Goal: Information Seeking & Learning: Learn about a topic

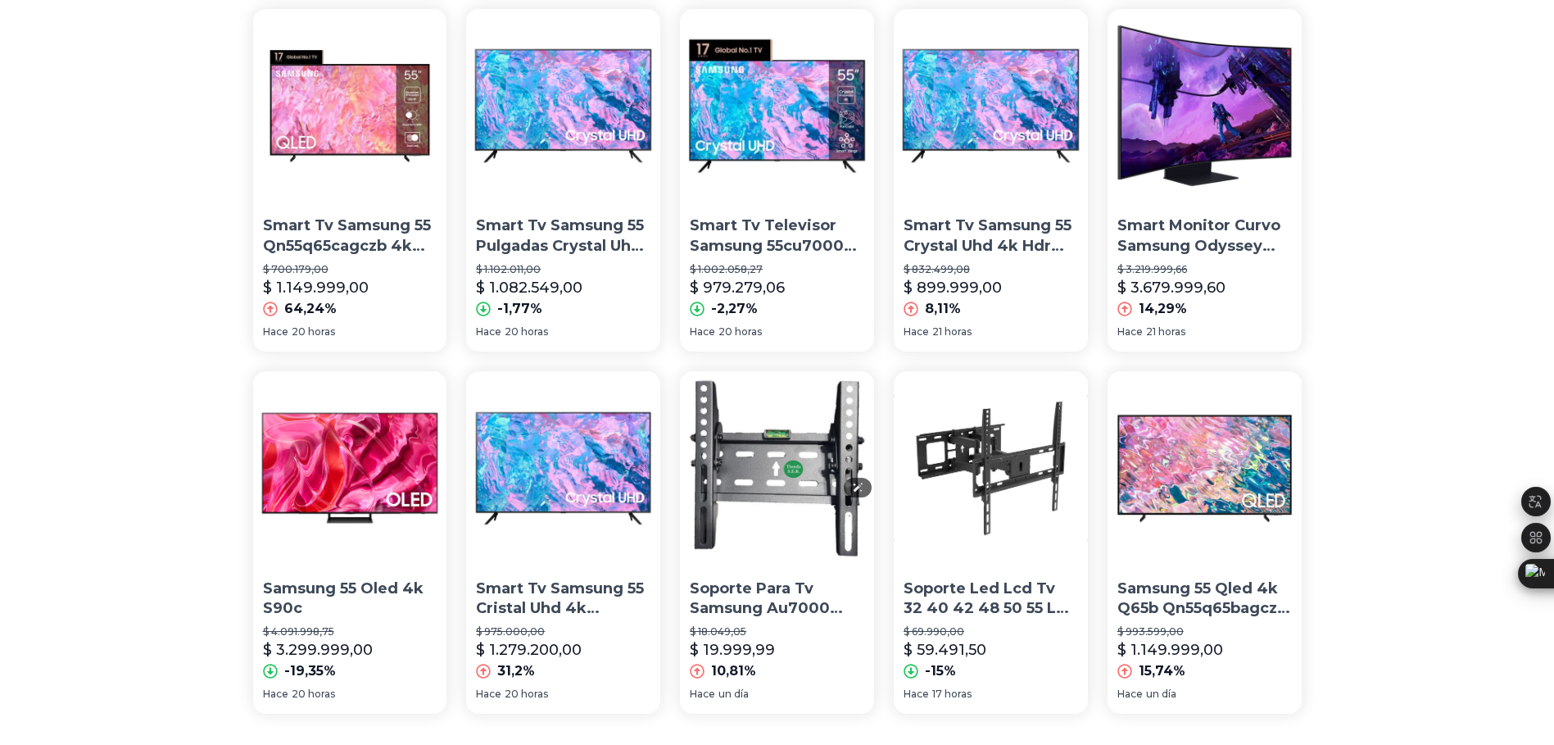
scroll to position [1029, 0]
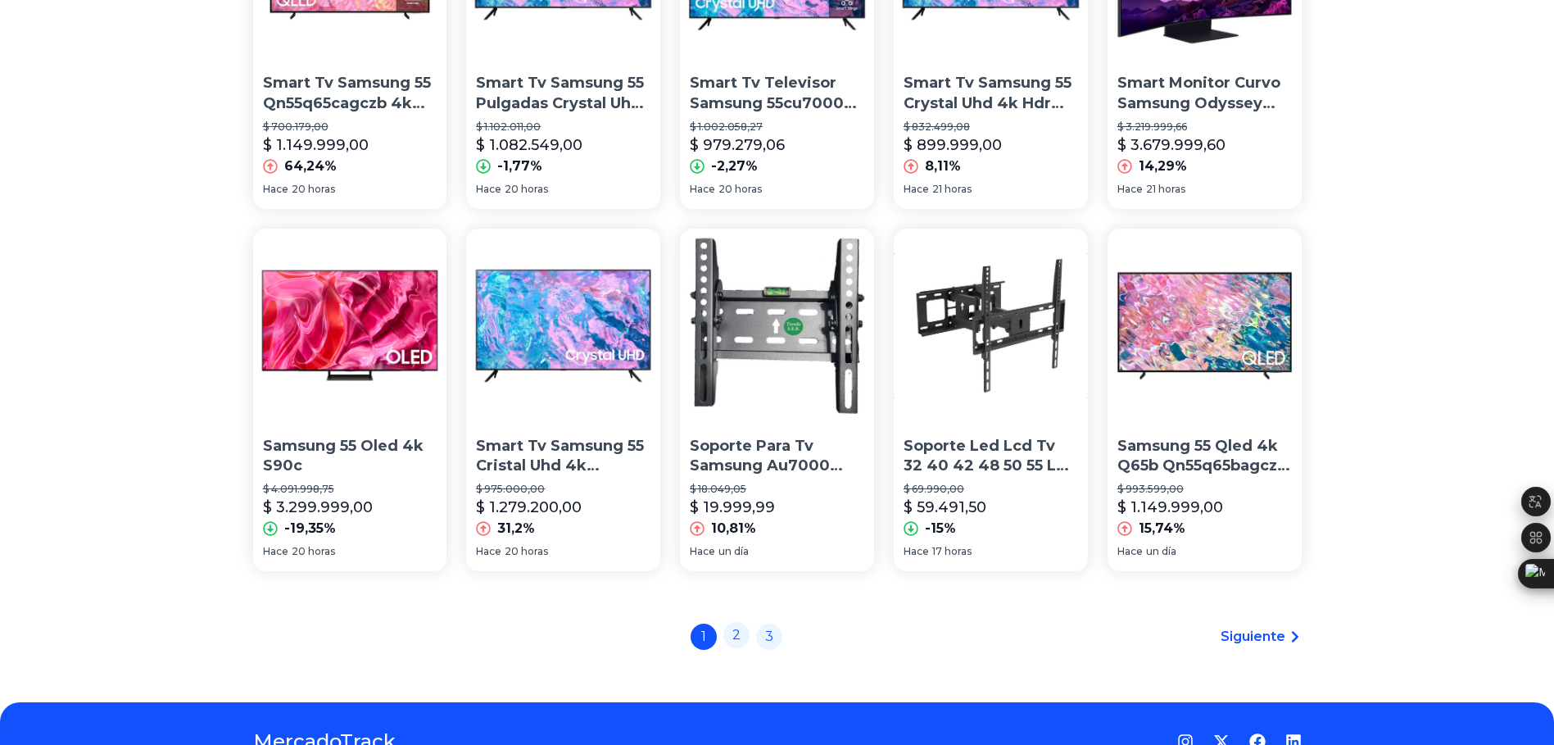
click at [749, 634] on link "2" at bounding box center [736, 635] width 26 height 26
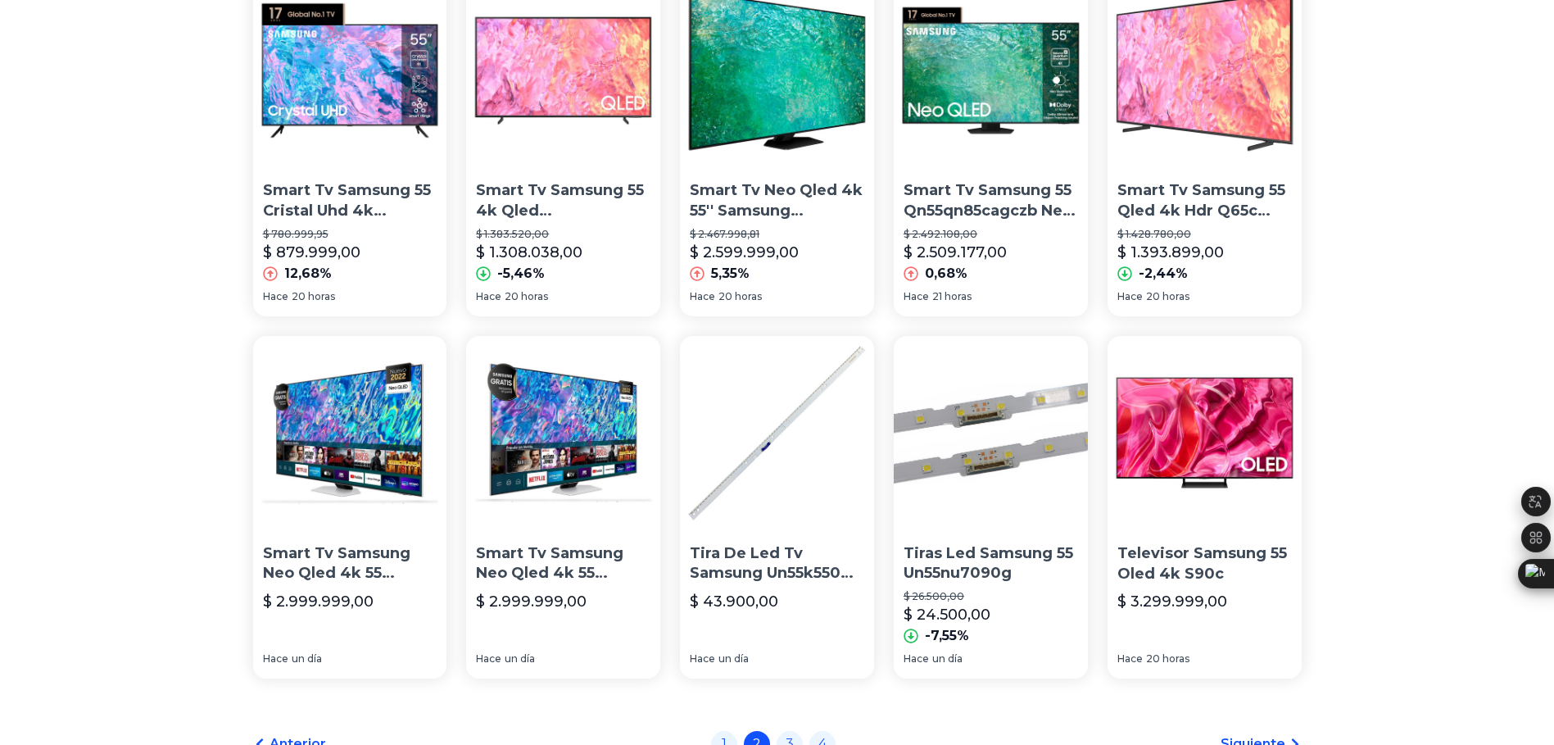
scroll to position [983, 0]
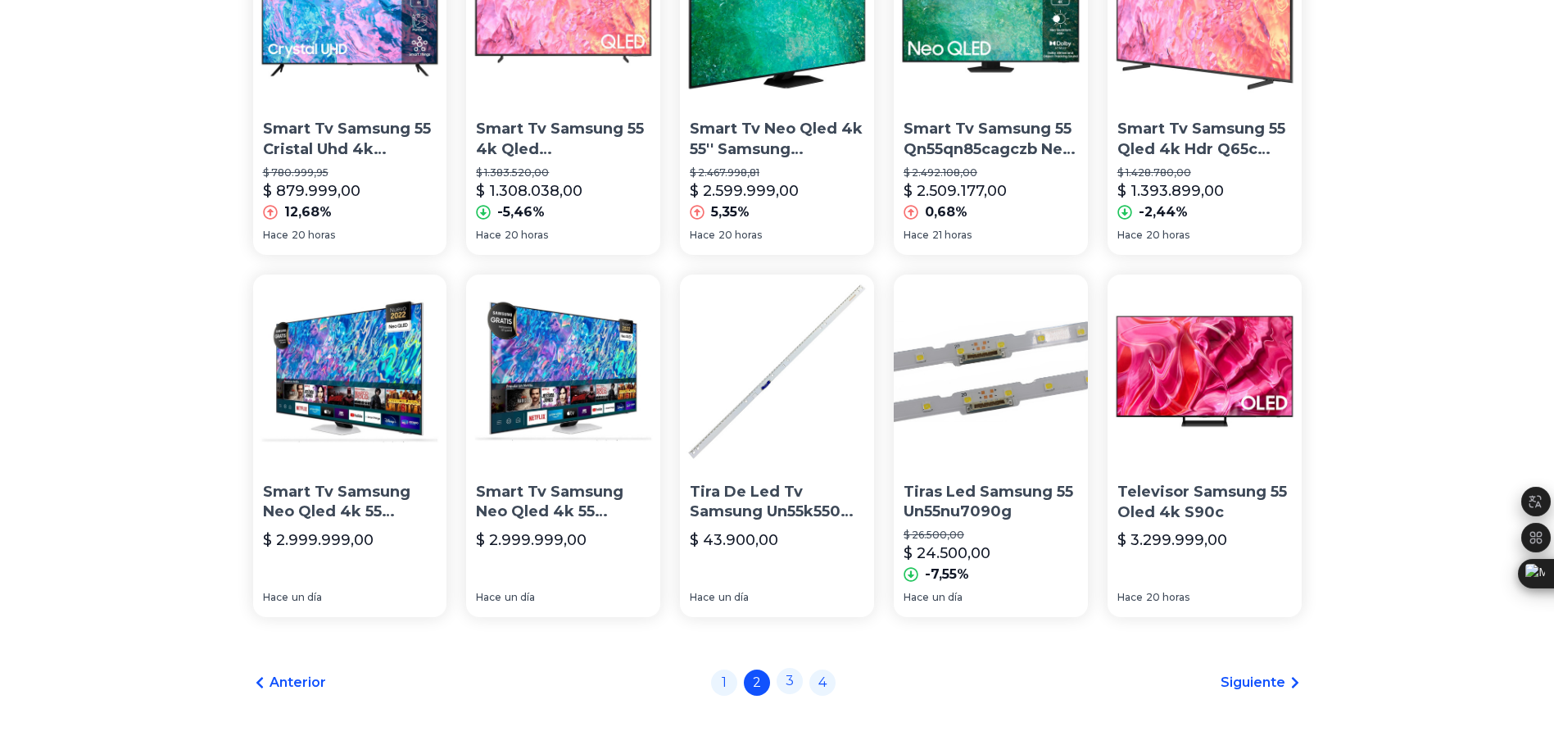
click at [789, 669] on link "3" at bounding box center [790, 681] width 26 height 26
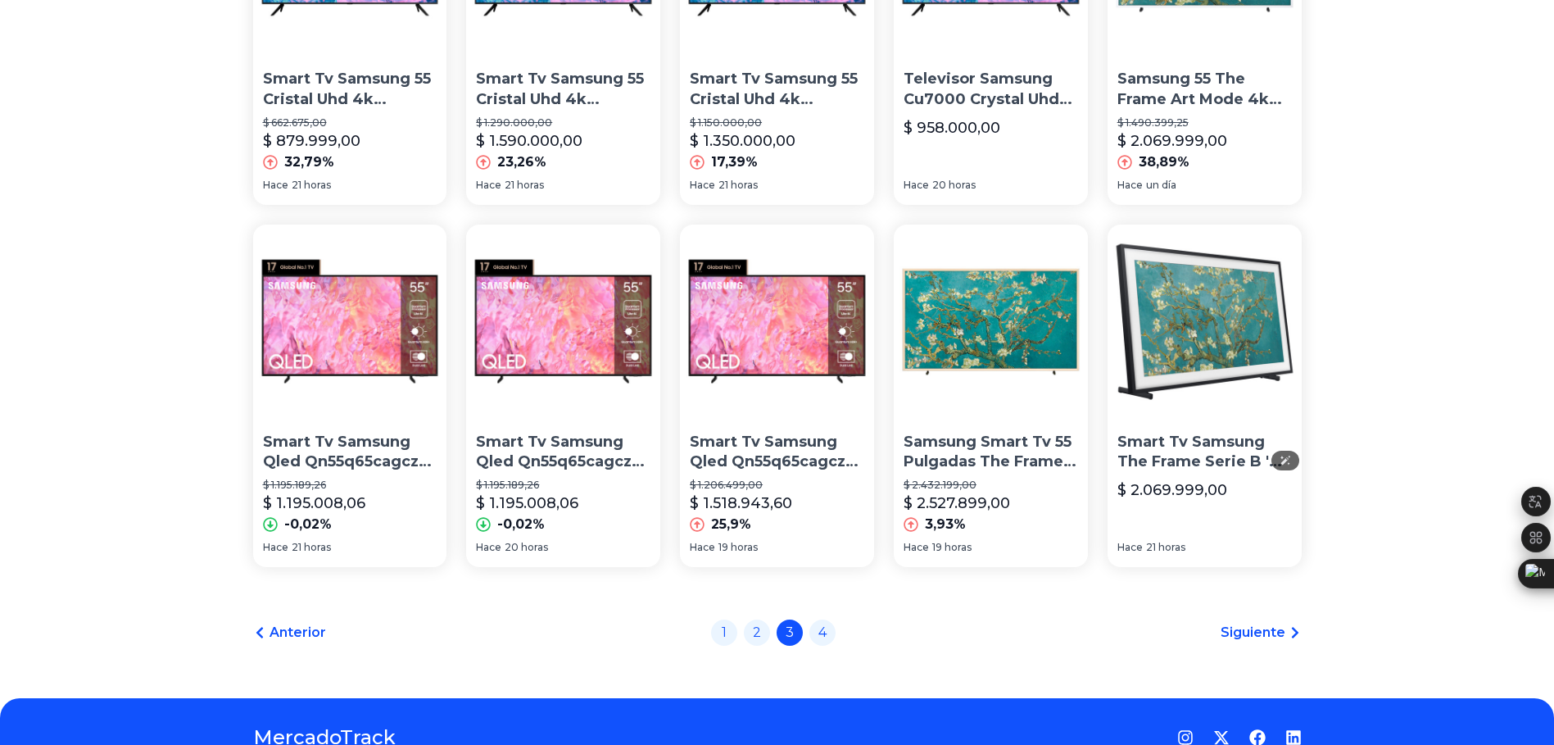
scroll to position [1065, 0]
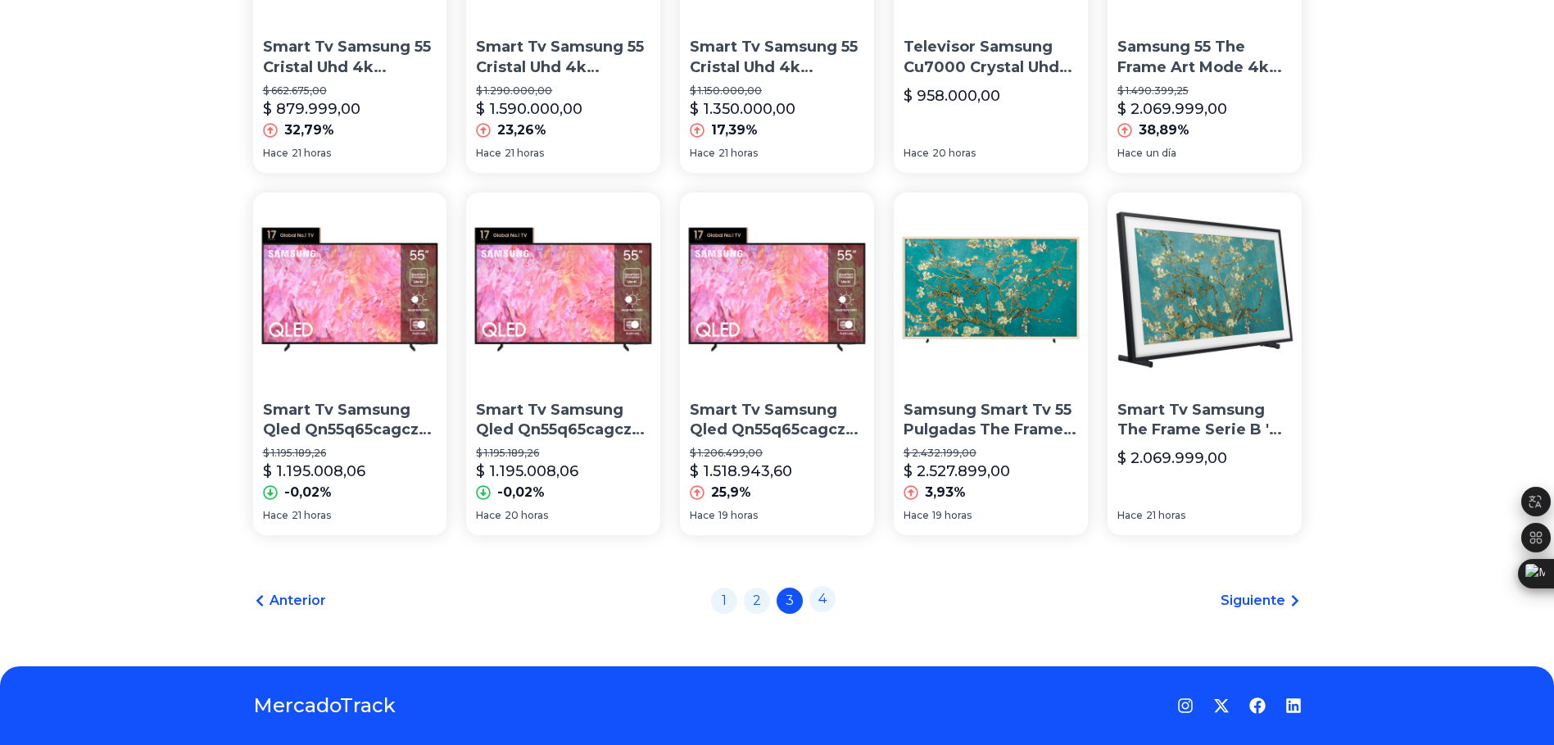
click at [831, 592] on link "4" at bounding box center [822, 599] width 26 height 26
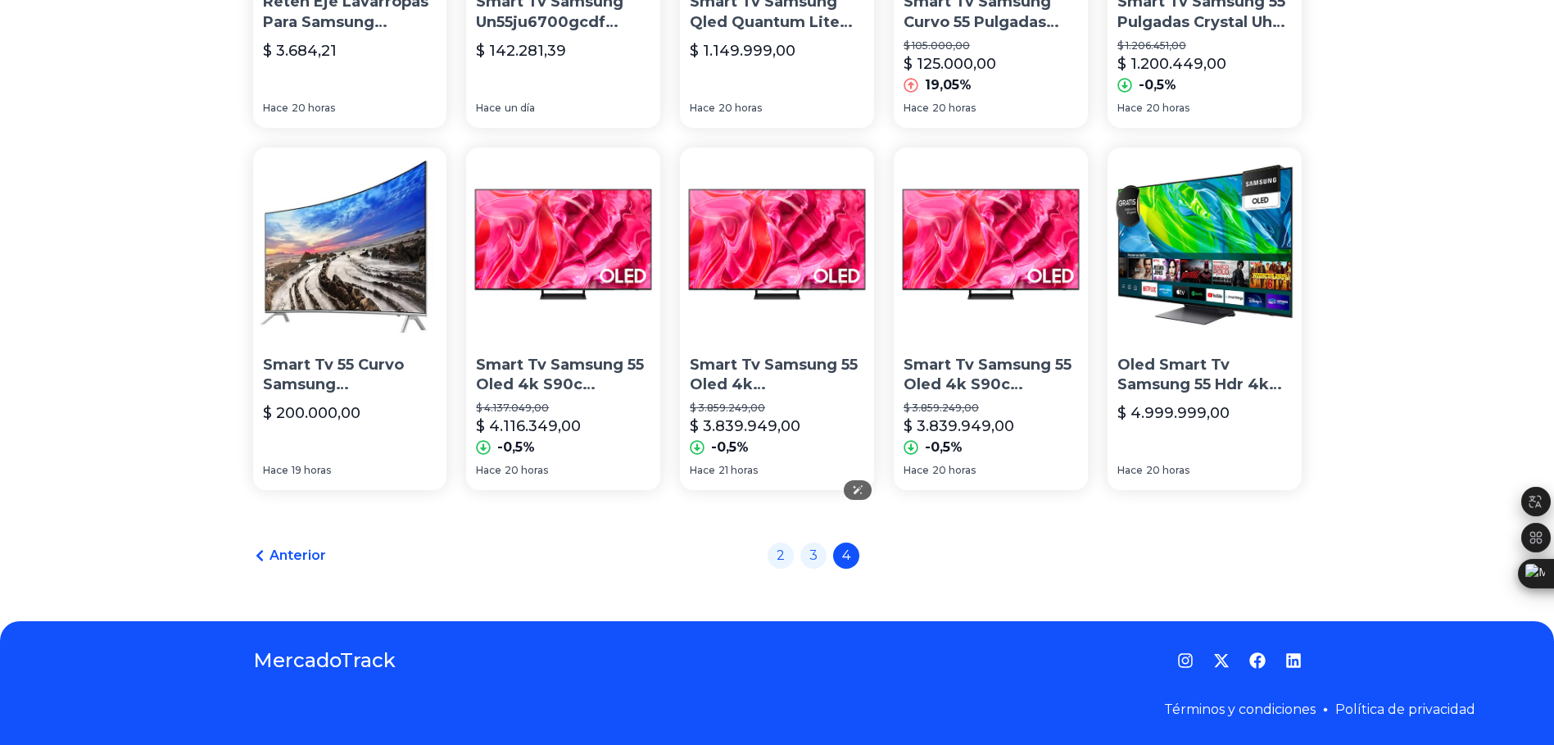
scroll to position [1111, 0]
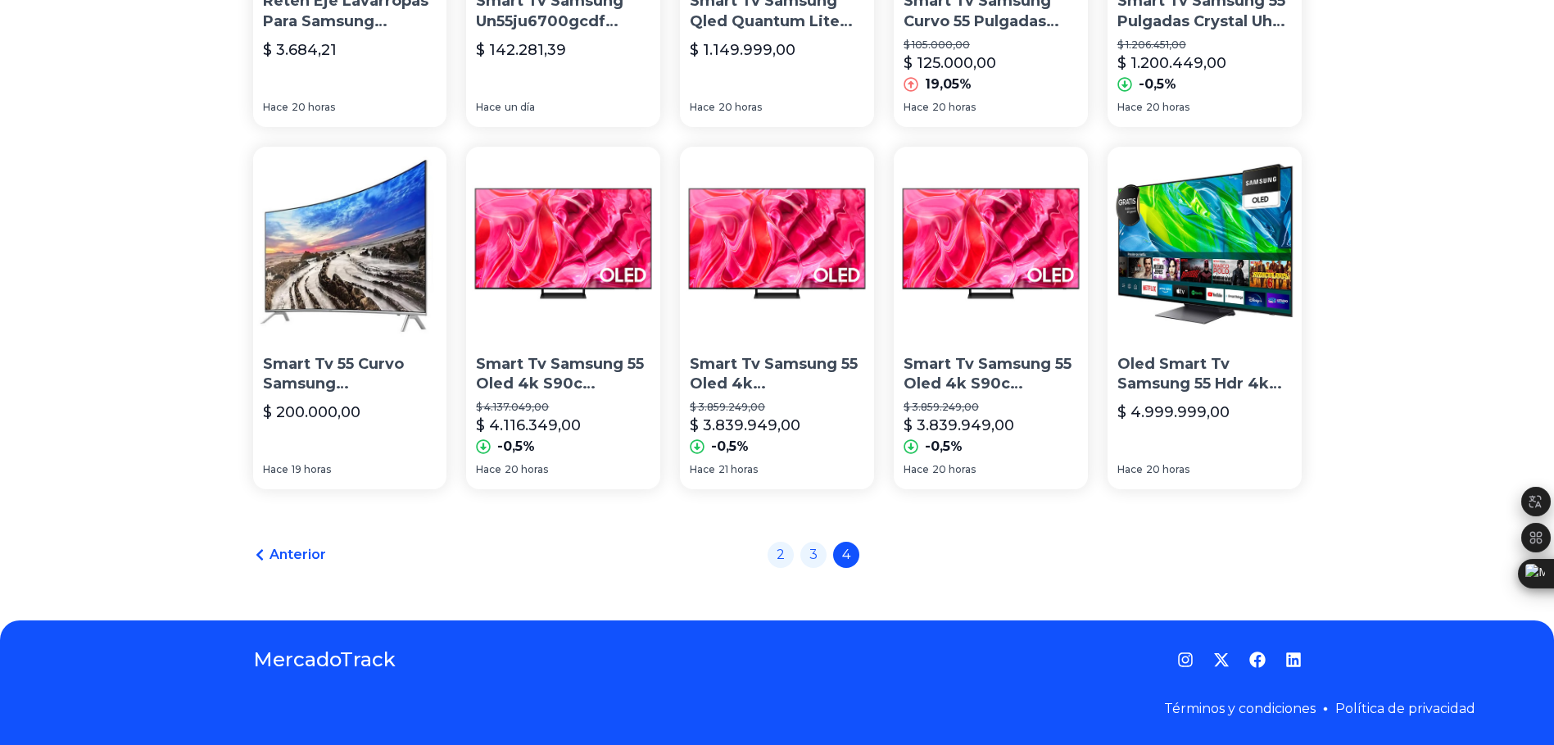
click at [319, 546] on span "Anterior" at bounding box center [298, 555] width 57 height 20
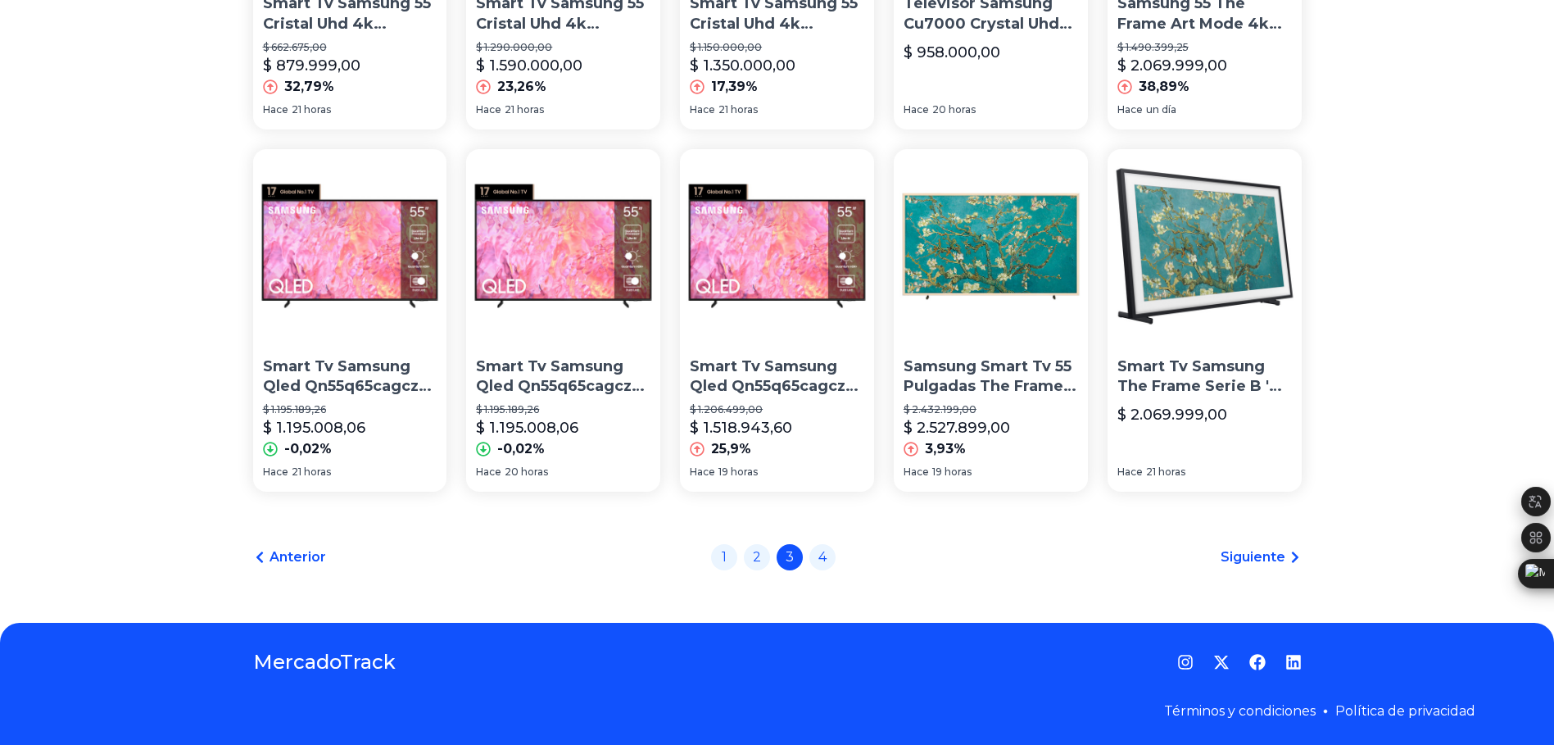
scroll to position [1111, 0]
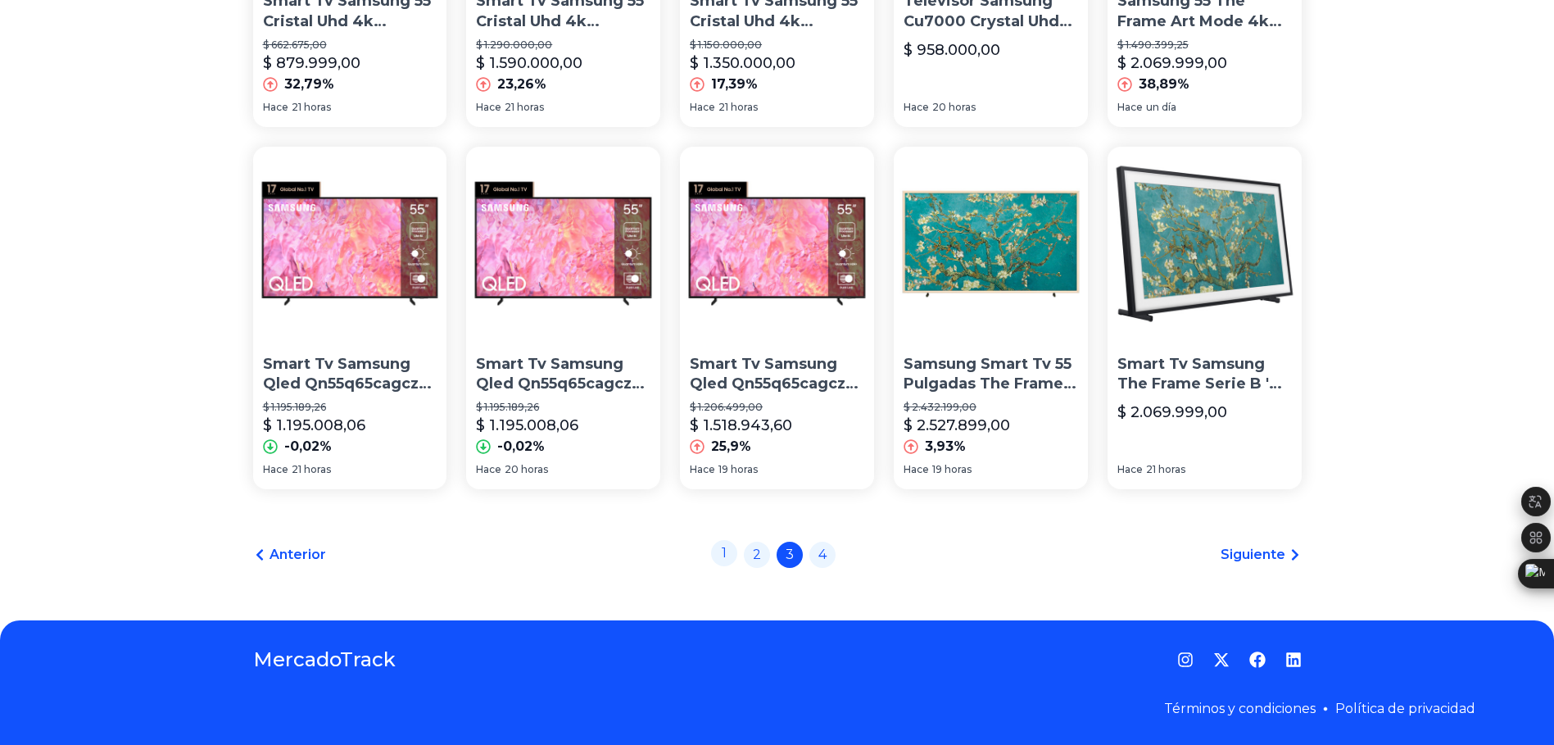
click at [731, 559] on link "1" at bounding box center [724, 553] width 26 height 26
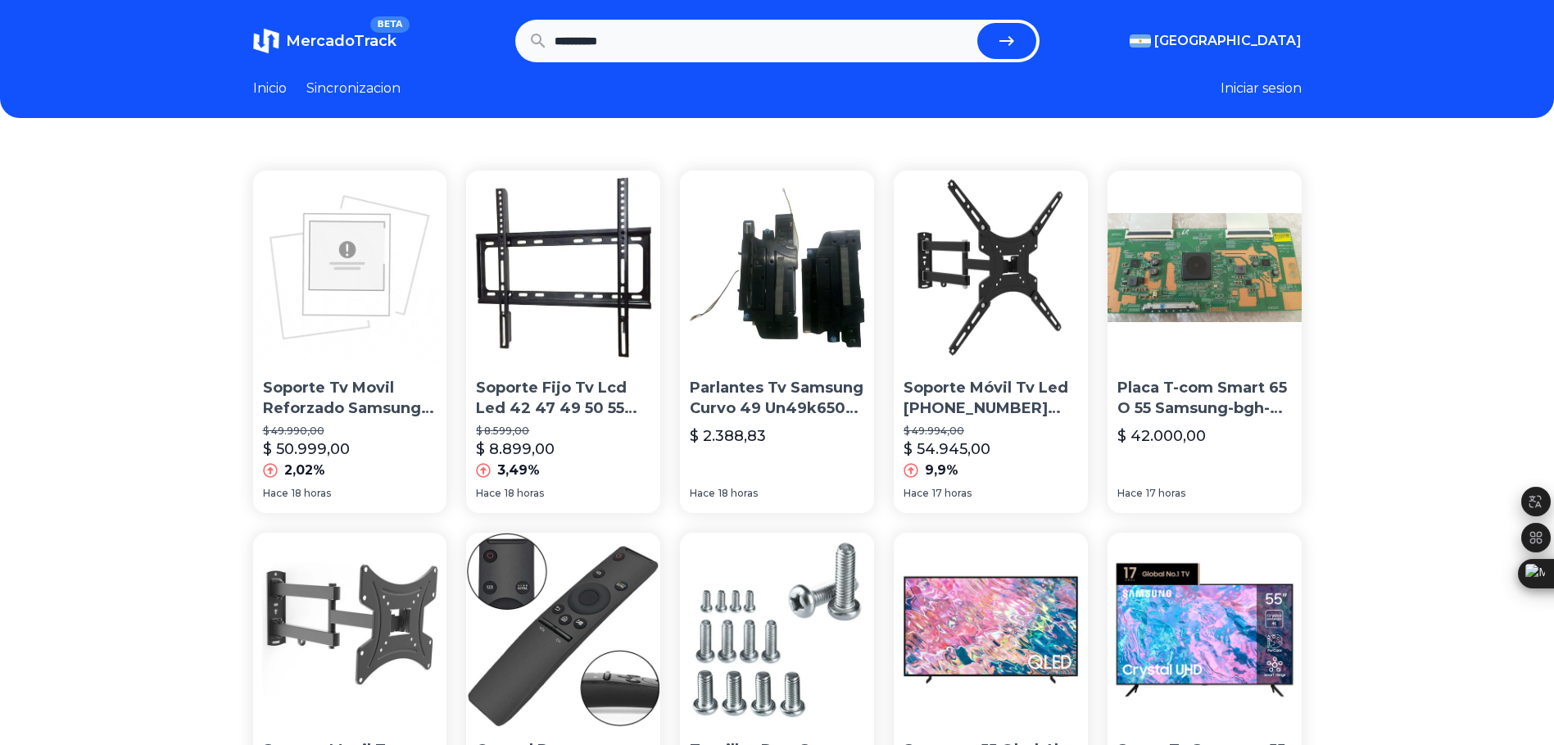
click at [678, 42] on input "**********" at bounding box center [763, 41] width 416 height 36
type input "**********"
click at [977, 23] on button "submit" at bounding box center [1006, 41] width 59 height 36
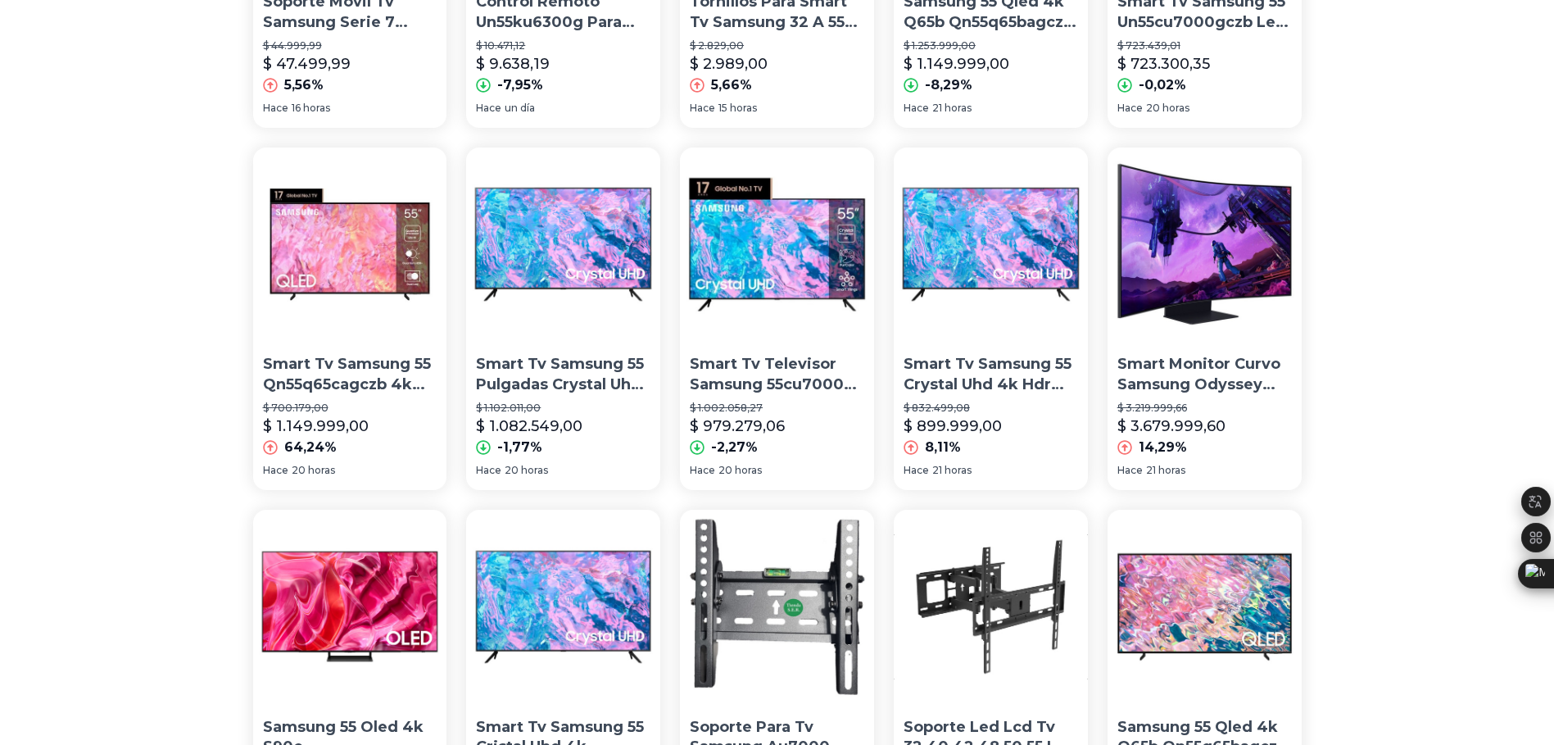
scroll to position [819, 0]
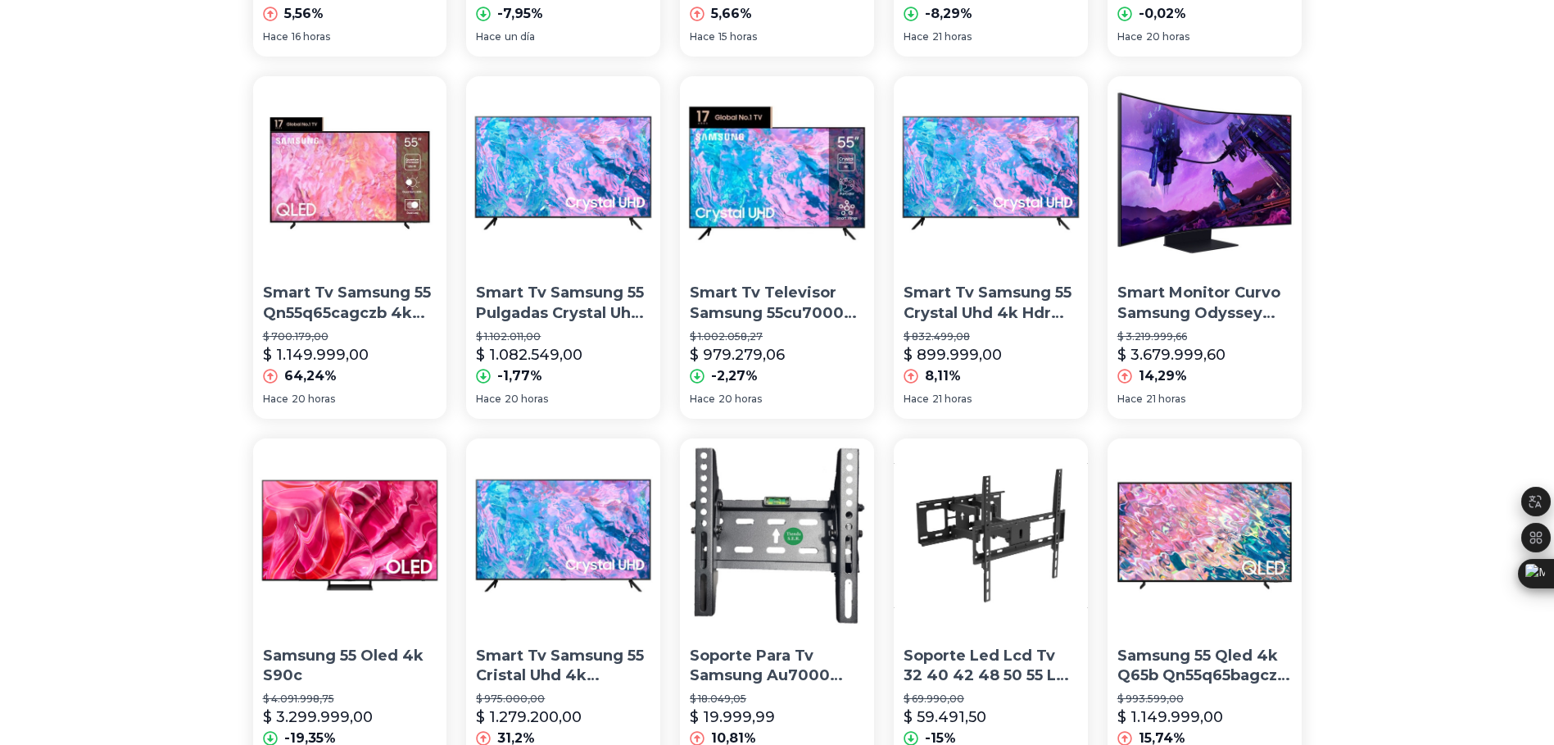
click at [1005, 301] on p "Smart Tv Samsung 55 Crystal Uhd 4k Hdr Un55cu7000pxpa" at bounding box center [991, 303] width 175 height 41
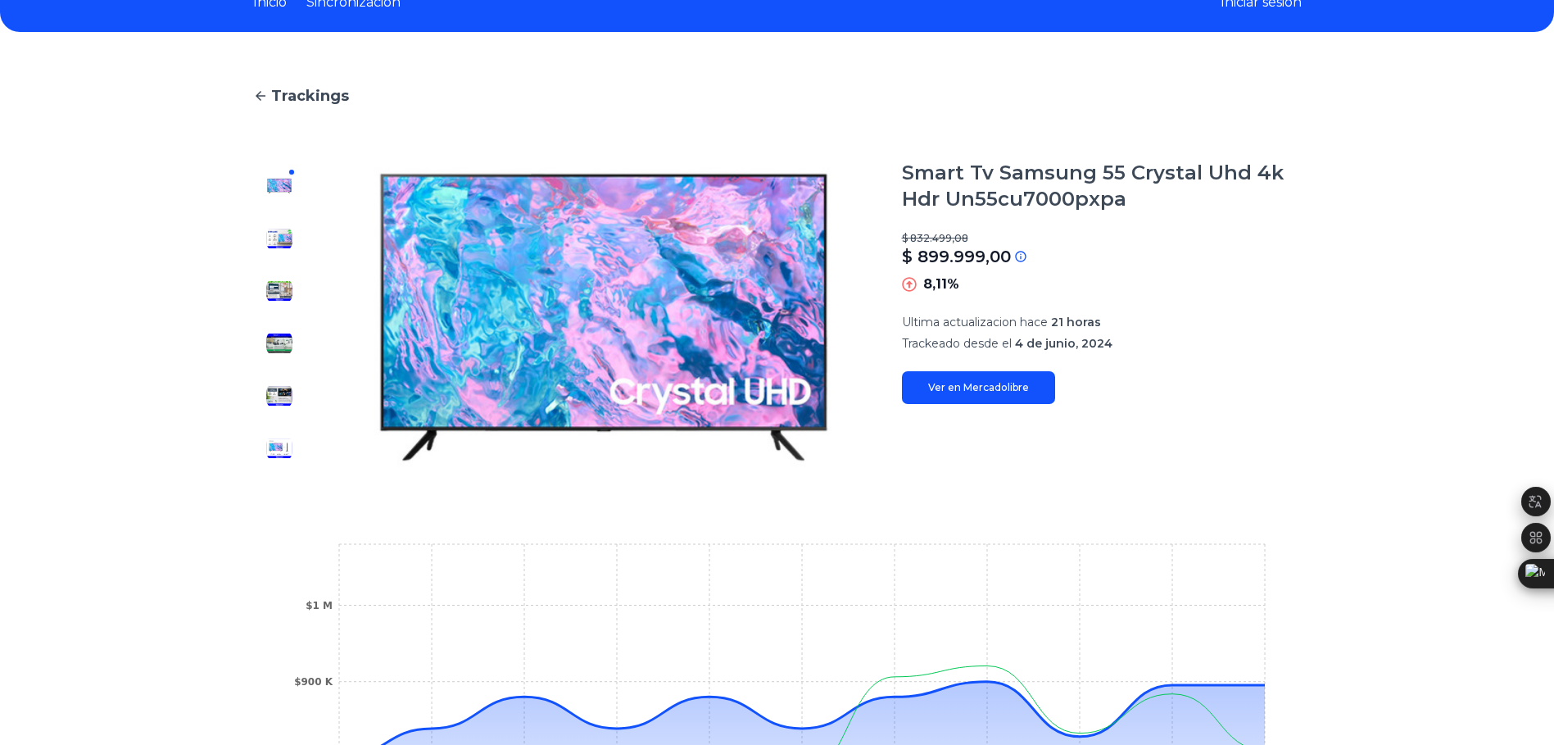
scroll to position [82, 0]
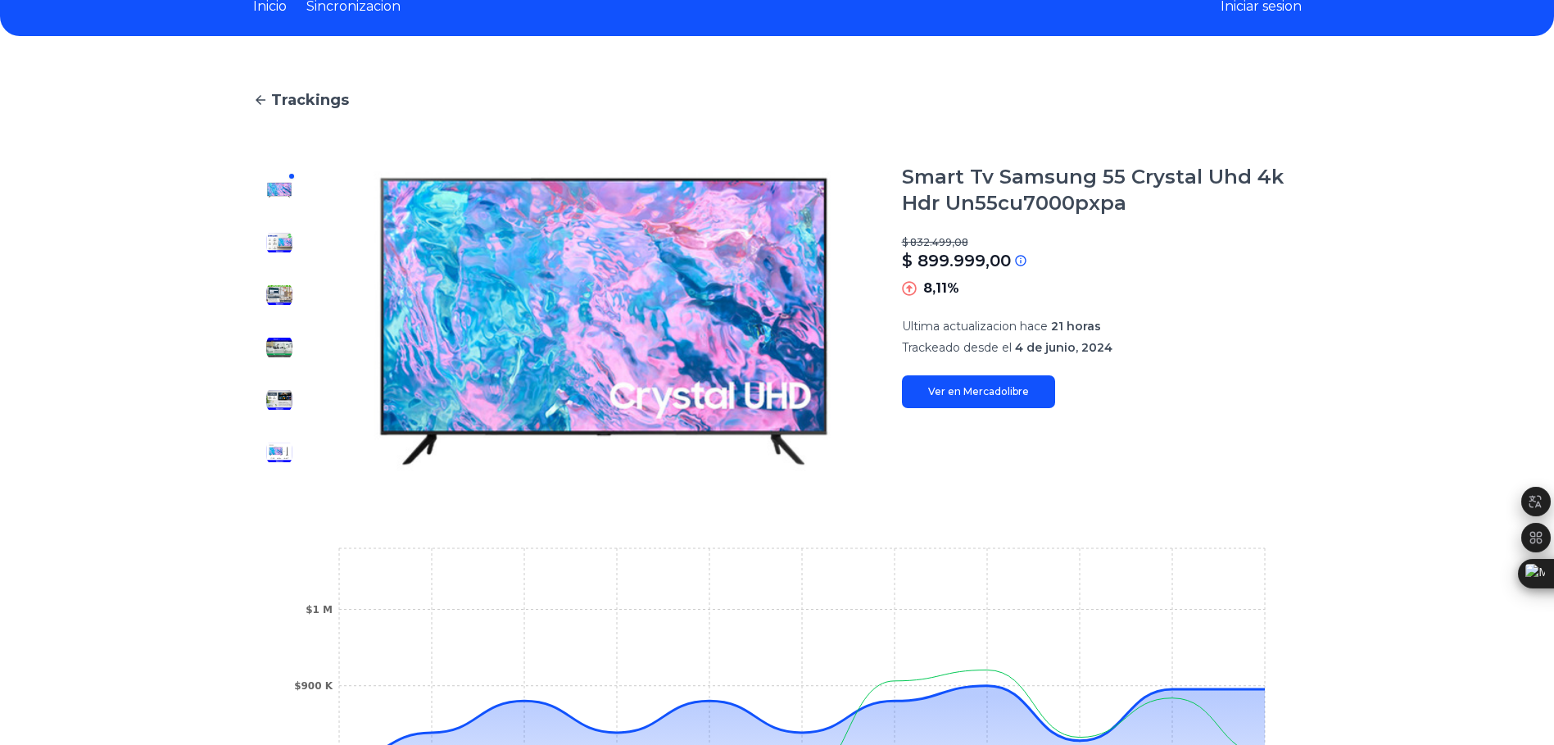
type input "**********"
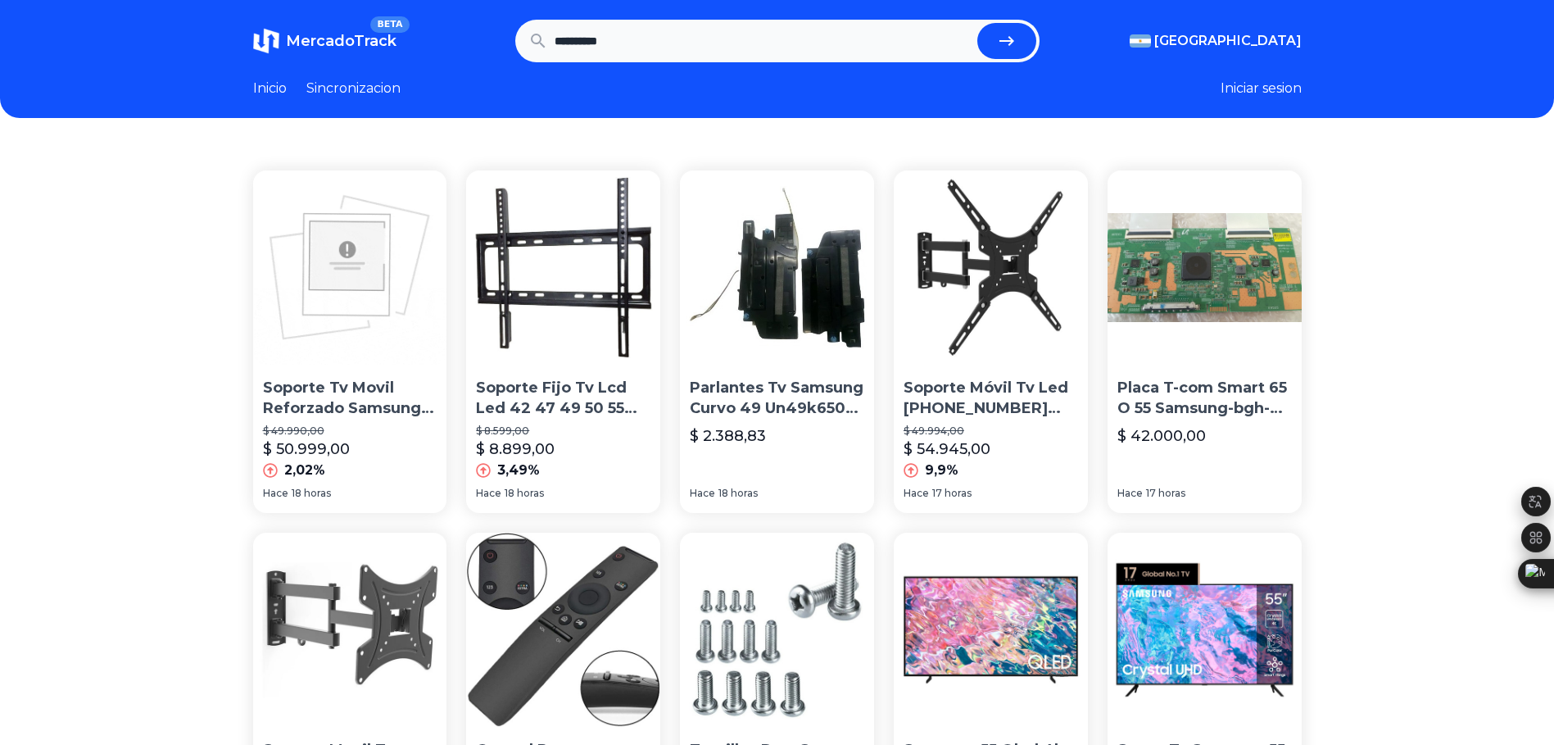
click at [275, 93] on link "Inicio" at bounding box center [270, 89] width 34 height 20
